Goal: Subscribe to service/newsletter

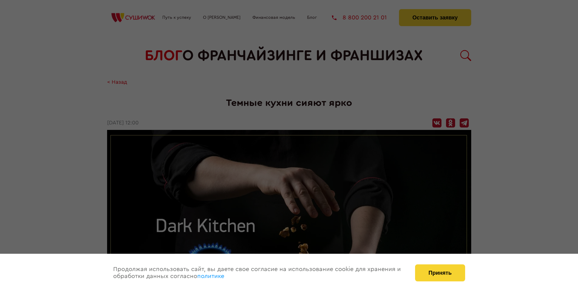
scroll to position [877, 0]
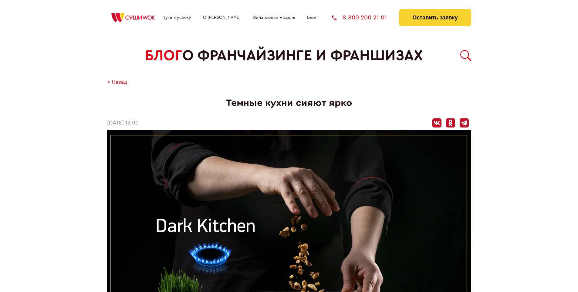
scroll to position [877, 0]
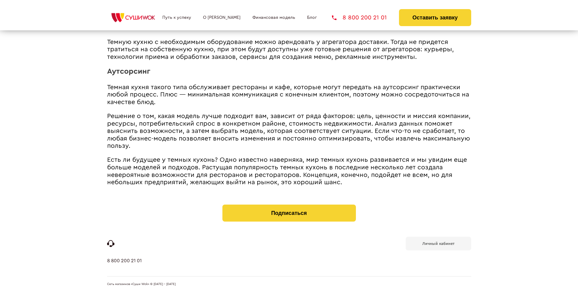
click at [438, 243] on b "Личный кабинет" at bounding box center [439, 244] width 32 height 4
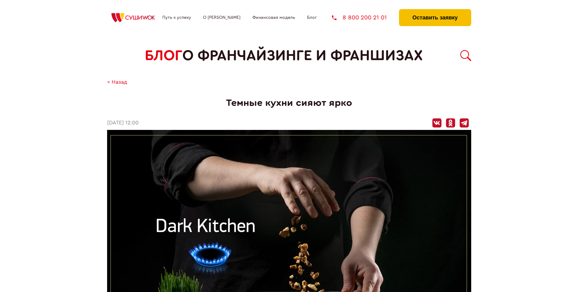
click at [435, 11] on button "Оставить заявку" at bounding box center [435, 17] width 72 height 17
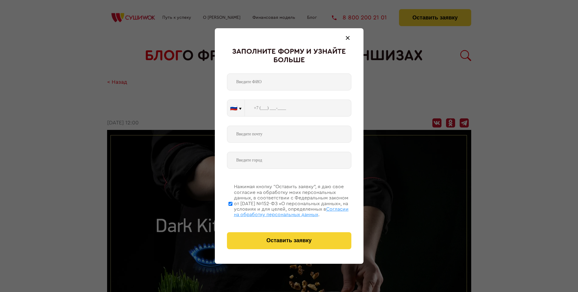
click at [281, 211] on span "Согласии на обработку персональных данных" at bounding box center [291, 212] width 115 height 10
click at [233, 211] on input "Нажимая кнопку “Оставить заявку”, я даю свое согласие на обработку моих персона…" at bounding box center [231, 203] width 4 height 49
checkbox input "false"
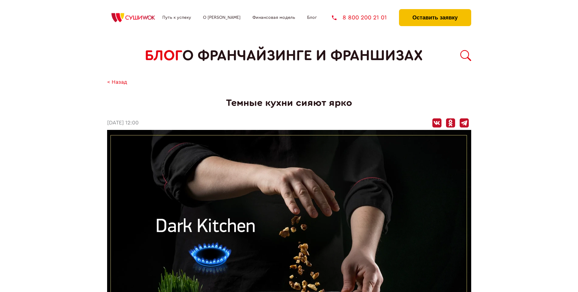
click at [435, 11] on button "Оставить заявку" at bounding box center [435, 17] width 72 height 17
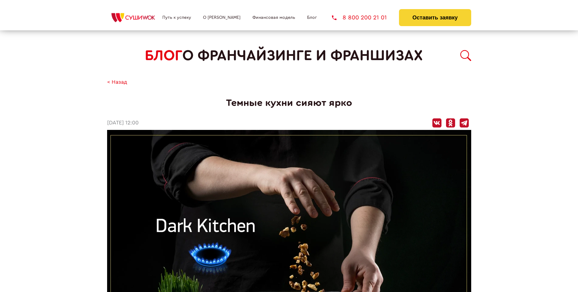
scroll to position [877, 0]
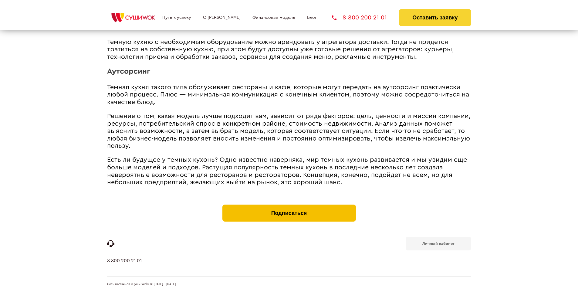
click at [289, 206] on button "Подписаться" at bounding box center [290, 213] width 134 height 17
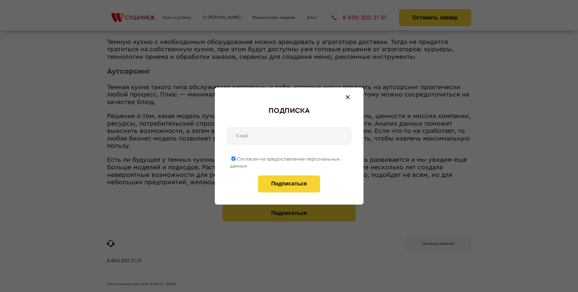
click at [285, 158] on span "Согласен на предоставление персональных данных" at bounding box center [285, 163] width 110 height 12
click at [236, 158] on input "Согласен на предоставление персональных данных" at bounding box center [234, 159] width 4 height 4
checkbox input "false"
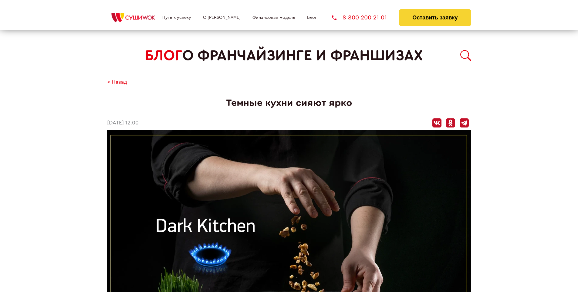
scroll to position [877, 0]
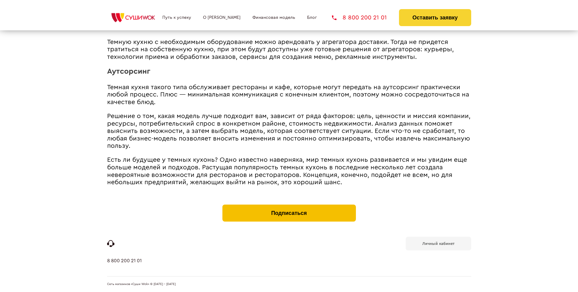
click at [289, 206] on button "Подписаться" at bounding box center [290, 213] width 134 height 17
